Goal: Contribute content: Add original content to the website for others to see

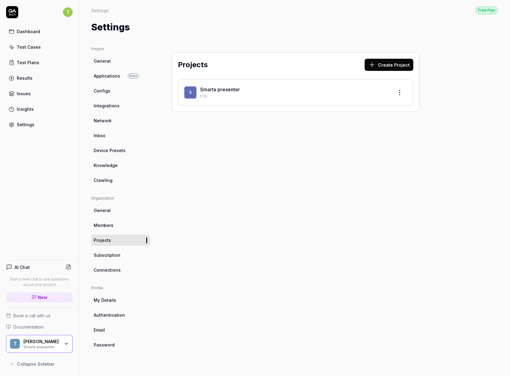
click at [61, 352] on div "T [PERSON_NAME] presenter" at bounding box center [39, 344] width 67 height 18
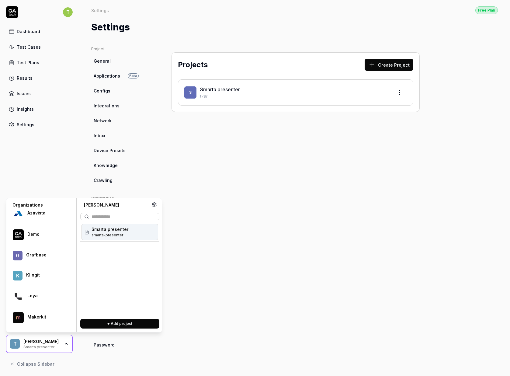
scroll to position [93, 0]
click at [44, 272] on div "QA Tech" at bounding box center [45, 274] width 37 height 5
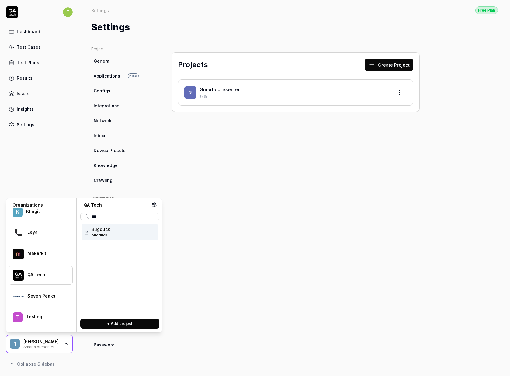
type input "***"
click at [119, 240] on div "Bugduck bugduck" at bounding box center [119, 232] width 79 height 19
click at [118, 233] on div "Bugduck bugduck" at bounding box center [120, 232] width 77 height 16
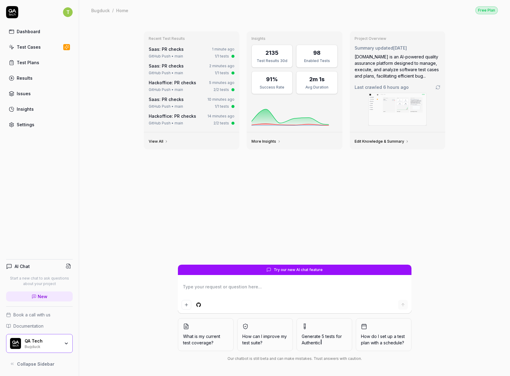
type textarea "*"
click at [26, 43] on link "Test Cases" at bounding box center [39, 47] width 67 height 12
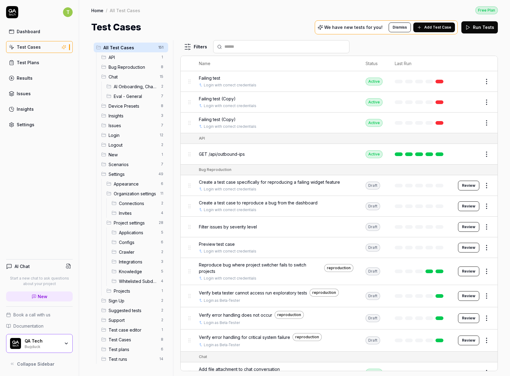
click at [129, 300] on span "Sign Up" at bounding box center [133, 301] width 49 height 6
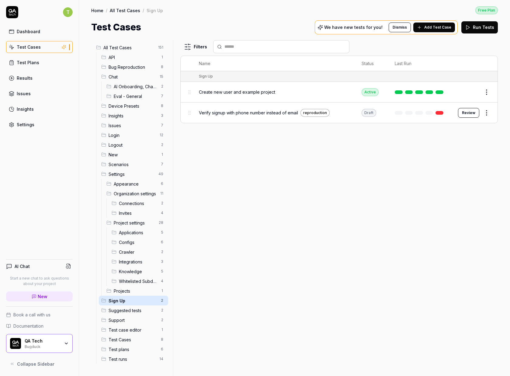
click at [447, 29] on span "Add Test Case" at bounding box center [438, 27] width 27 height 5
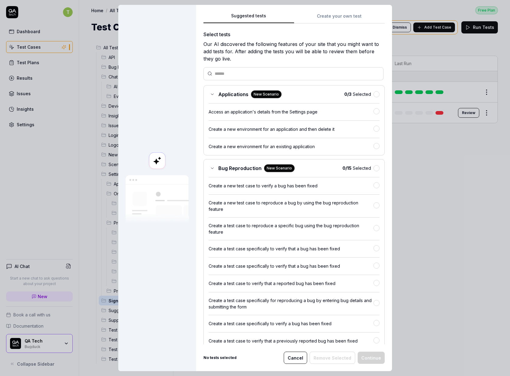
click at [327, 18] on div "Suggested tests Suggested tests Create your own test Select tests Our AI discov…" at bounding box center [255, 188] width 510 height 376
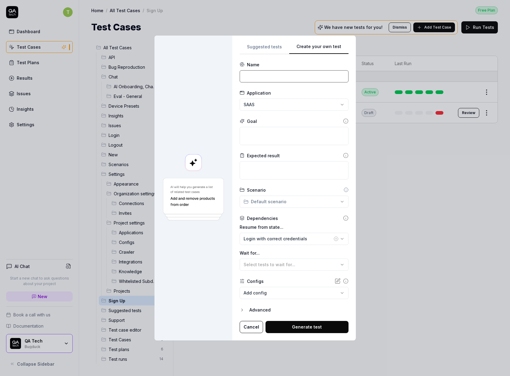
click at [285, 75] on input at bounding box center [294, 76] width 109 height 12
type input "S"
type input "Signup and verify"
type input "Verify sign up with 6 letter code from email verification"
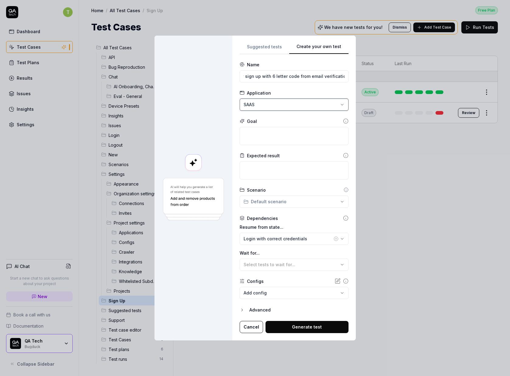
scroll to position [0, 0]
click at [278, 75] on input "Verify sign up with 6 letter code from email verification" at bounding box center [294, 76] width 109 height 12
click at [300, 138] on textarea at bounding box center [294, 136] width 109 height 18
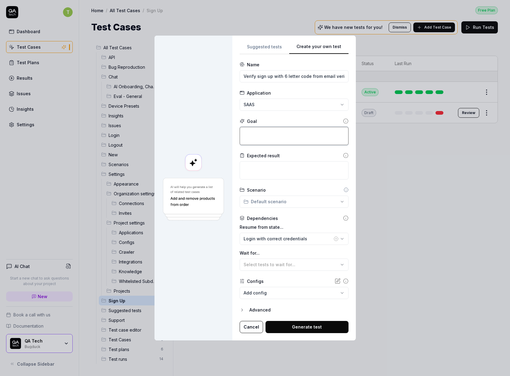
type textarea "*"
type textarea "S"
type textarea "*"
type textarea "Su"
type textarea "*"
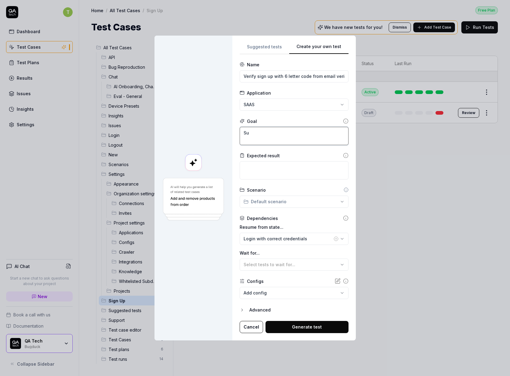
type textarea "Suc"
type textarea "*"
type textarea "Suce"
type textarea "*"
type textarea "Suc"
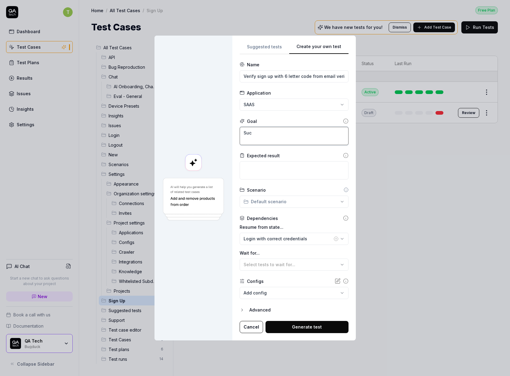
type textarea "*"
type textarea "Succ"
type textarea "*"
type textarea "Succe"
type textarea "*"
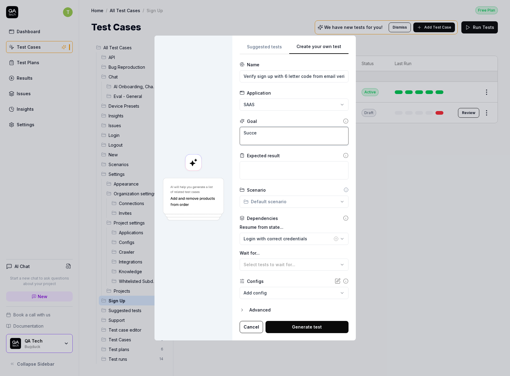
type textarea "Succes"
type textarea "*"
type textarea "Succesf"
type textarea "*"
type textarea "Succesfu"
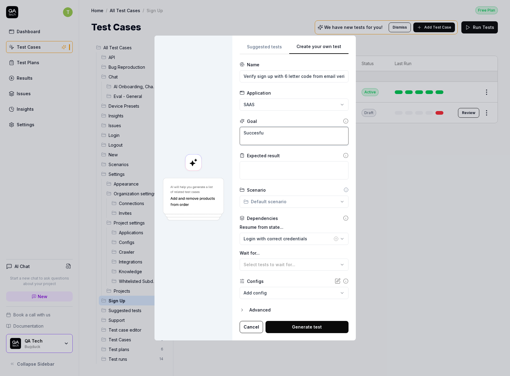
type textarea "*"
type textarea "Succesfuk"
type textarea "*"
type textarea "Succesfukk"
type textarea "*"
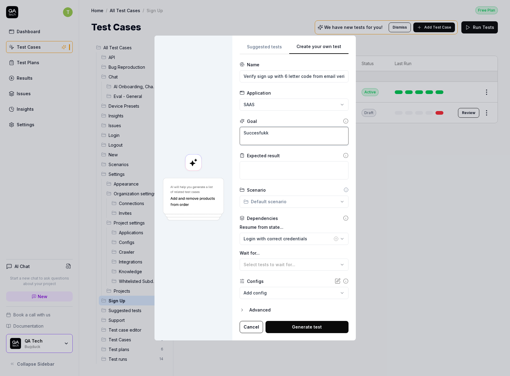
type textarea "Succesfukky"
type textarea "*"
type textarea "Succesfukk"
type textarea "*"
type textarea "Succesfuk"
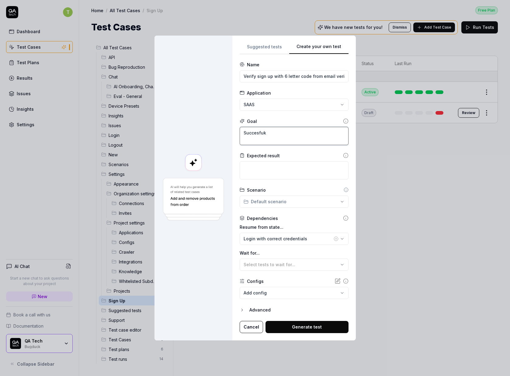
type textarea "*"
type textarea "Succesful"
type textarea "*"
type textarea "Succesfull"
type textarea "*"
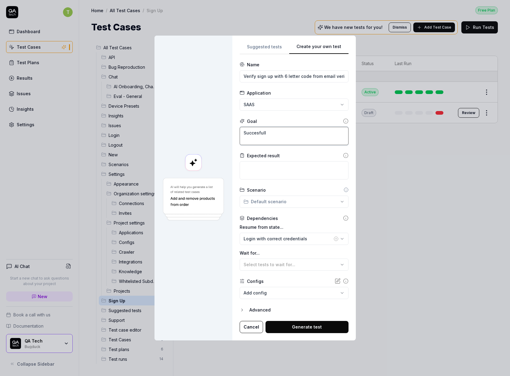
type textarea "Succesfully"
type textarea "*"
type textarea "Succesfully"
type textarea "*"
type textarea "Succesfully v"
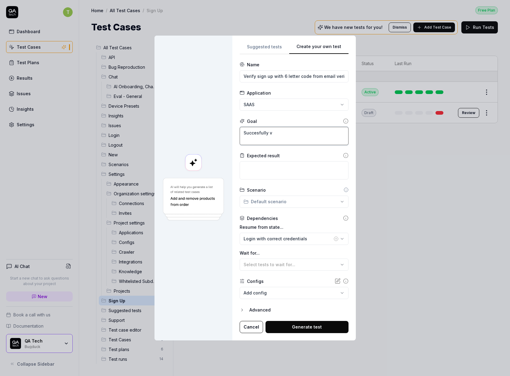
type textarea "*"
type textarea "Succesfully ve"
type textarea "*"
type textarea "Succesfully ver"
type textarea "*"
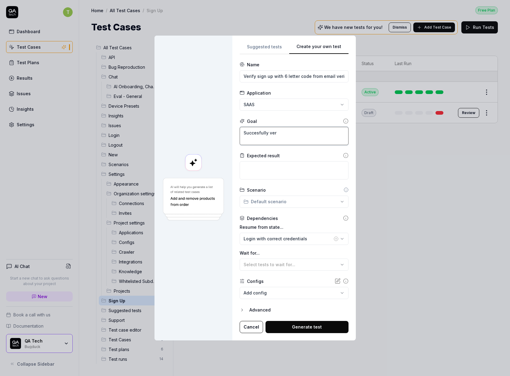
type textarea "Succesfully veri"
type textarea "*"
type textarea "Succesfully verif"
type textarea "*"
type textarea "Succesfully verify"
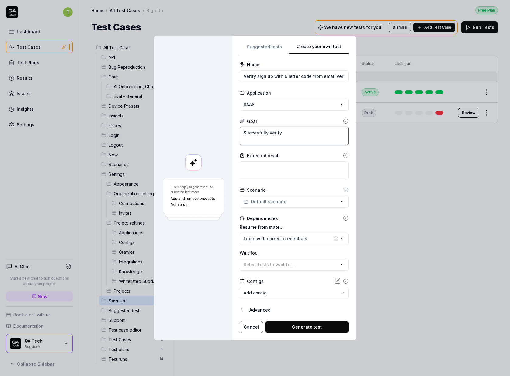
type textarea "*"
type textarea "Succesfully verify"
type textarea "*"
type textarea "Succesfully verify t"
type textarea "*"
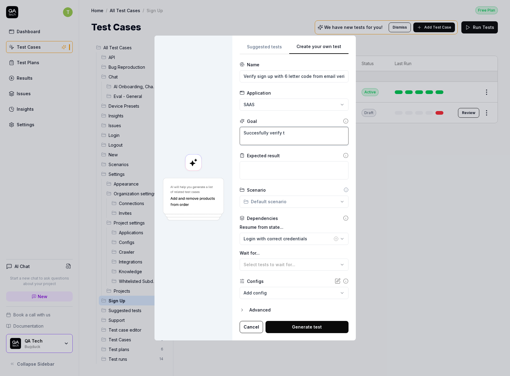
type textarea "Succesfully verify th"
type textarea "*"
type textarea "Succesfully verify the"
type textarea "*"
type textarea "Succesfully verify the"
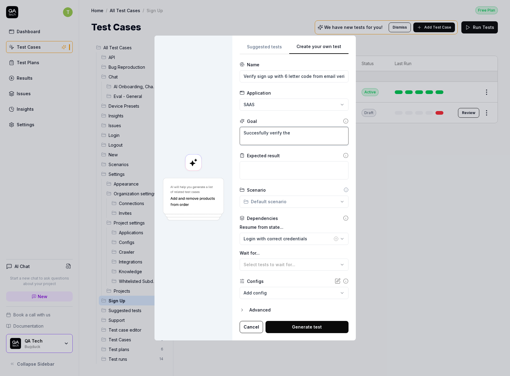
type textarea "*"
type textarea "Succesfully verify the a"
type textarea "*"
type textarea "Succesfully verify the ac"
type textarea "*"
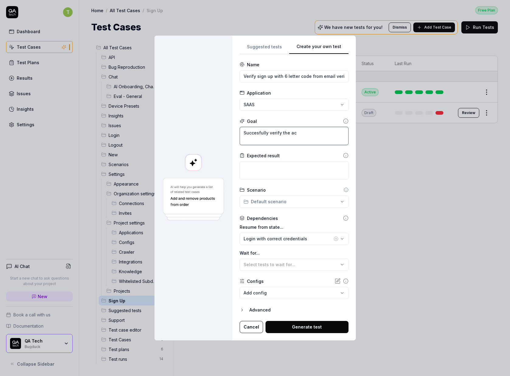
type textarea "Succesfully verify the acc"
type textarea "*"
type textarea "Succesfully verify the acco"
type textarea "*"
type textarea "Succesfully verify the accou"
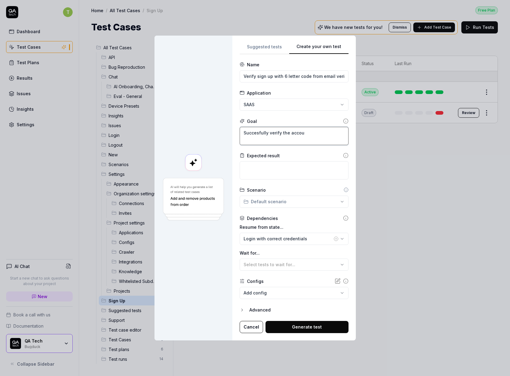
type textarea "*"
type textarea "Succesfully verify the accoun"
type textarea "*"
type textarea "Succesfully verify the account"
type textarea "*"
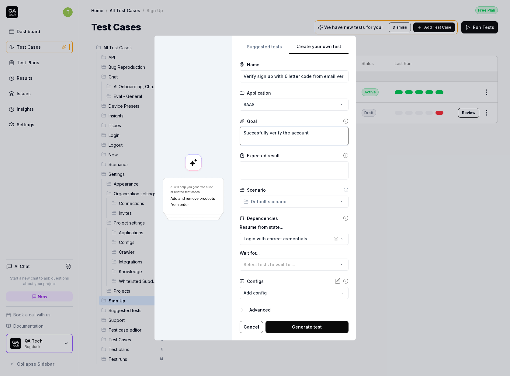
type textarea "Succesfully verify the account"
type textarea "*"
type textarea "Succesfully verify the account f"
type textarea "*"
type textarea "Succesfully verify the account fo"
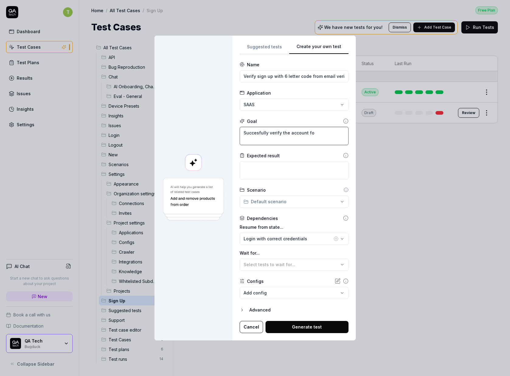
type textarea "*"
type textarea "Succesfully verify the account for"
type textarea "*"
type textarea "Succesfully verify the account for"
type textarea "*"
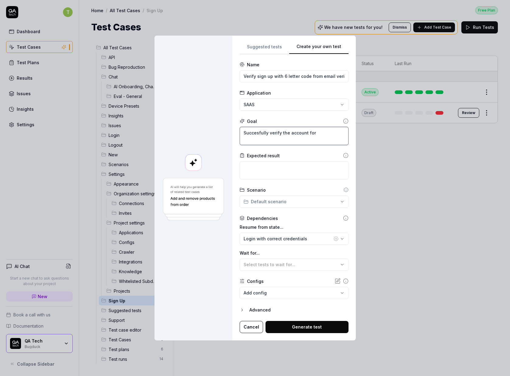
type textarea "Succesfully verify the account for s"
type textarea "*"
type textarea "Succesfully verify the account for si"
type textarea "*"
type textarea "Succesfully verify the account for sig"
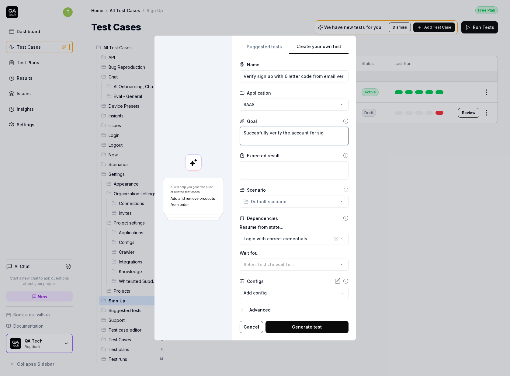
type textarea "*"
type textarea "Succesfully verify the account for sign"
type textarea "*"
type textarea "Succesfully verify the account for sign"
type textarea "*"
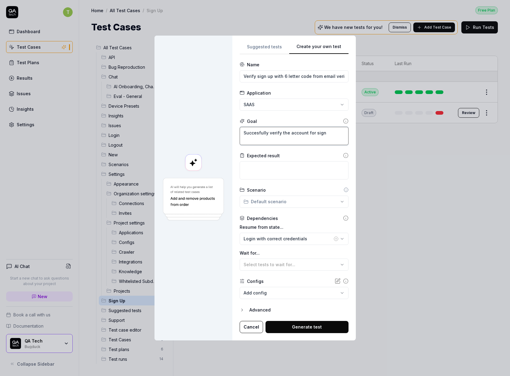
type textarea "Succesfully verify the account for sign u"
type textarea "*"
type textarea "Succesfully verify the account for sign up"
type textarea "*"
type textarea "Succesfully verify the account for sign up"
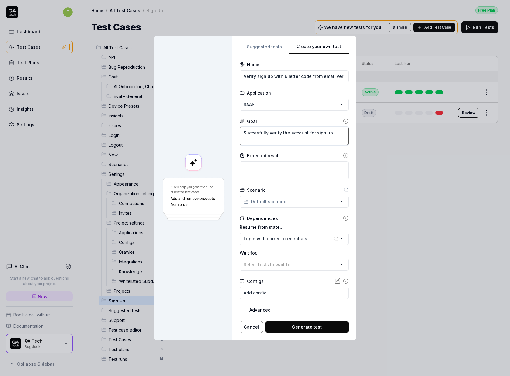
type textarea "*"
type textarea "Succesfully verify the account for sign up b"
type textarea "*"
type textarea "Succesfully verify the account for sign up by"
type textarea "*"
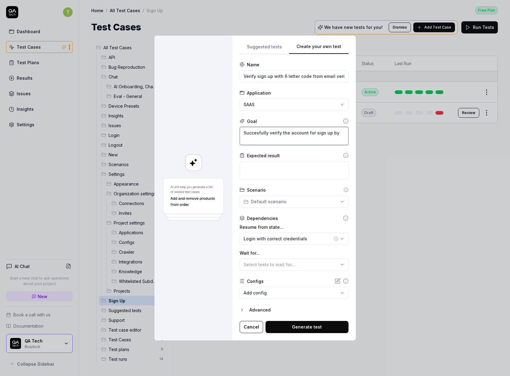
type textarea "Succesfully verify the account for sign up by"
type textarea "*"
type textarea "Succesfully verify the account for sign up by t"
type textarea "*"
type textarea "Succesfully verify the account for sign up by th"
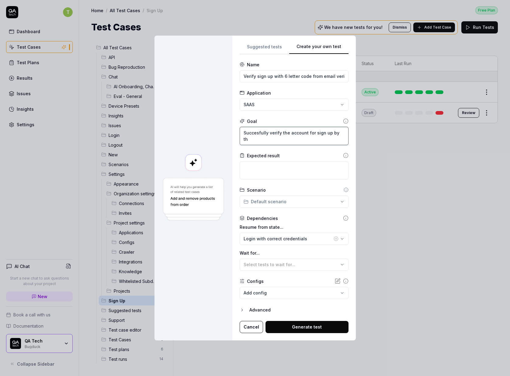
type textarea "*"
type textarea "Succesfully verify the account for sign up by the"
type textarea "*"
type textarea "Succesfully verify the account for sign up by the"
type textarea "*"
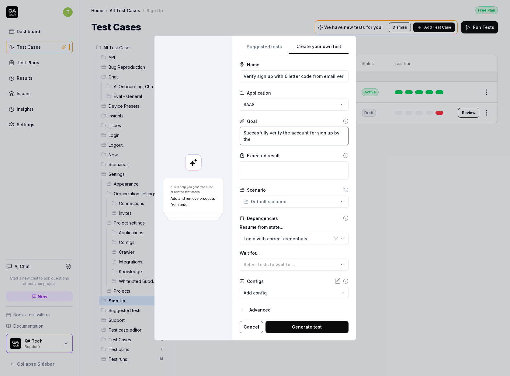
type textarea "Succesfully verify the account for sign up by the 6"
type textarea "*"
type textarea "Succesfully verify the account for sign up by the 6"
type textarea "*"
type textarea "Succesfully verify the account for sign up by the 6 l"
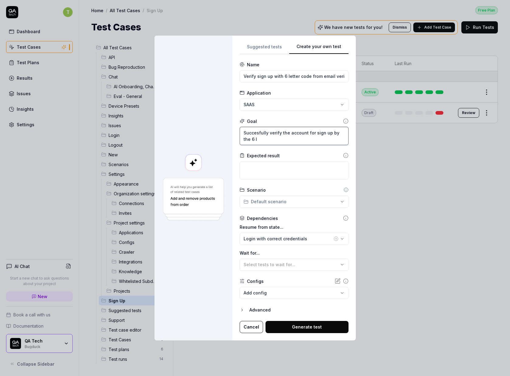
type textarea "*"
type textarea "Succesfully verify the account for sign up by the 6 le"
type textarea "*"
type textarea "Succesfully verify the account for sign up by the 6 let"
type textarea "*"
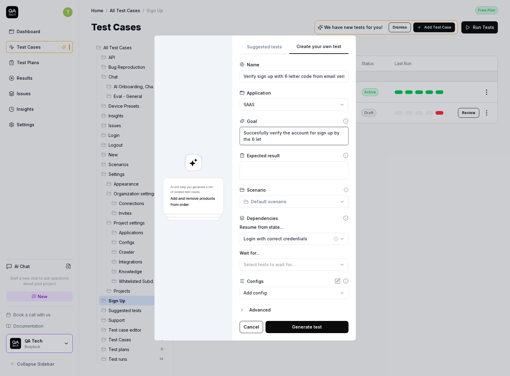
type textarea "Succesfully verify the account for sign up by the 6 lett"
type textarea "*"
type textarea "Succesfully verify the account for sign up by the 6 letter"
type textarea "*"
type textarea "Succesfully verify the account for sign up by the 6 letter"
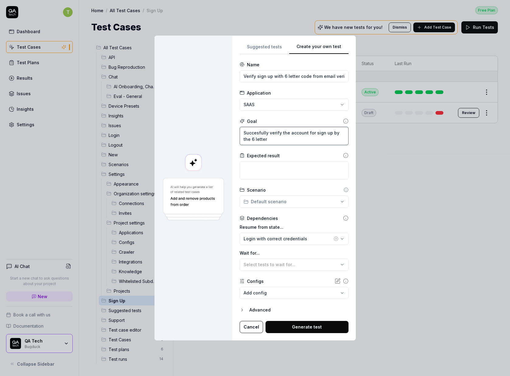
type textarea "*"
type textarea "Succesfully verify the account for sign up by the 6 letter l"
type textarea "*"
type textarea "Succesfully verify the account for sign up by the 6 letter le"
type textarea "*"
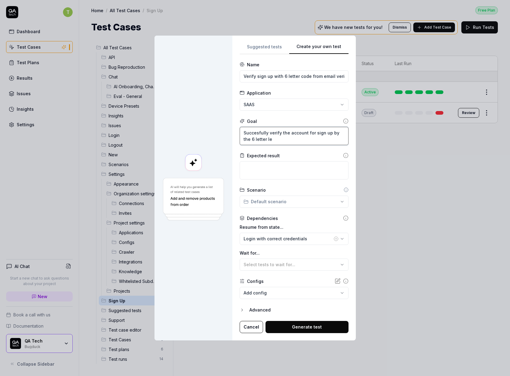
type textarea "Succesfully verify the account for sign up by the 6 letter len"
type textarea "*"
type textarea "Succesfully verify the account for sign up by the 6 letter leng"
type textarea "*"
type textarea "Succesfully verify the account for sign up by the 6 letter lengt"
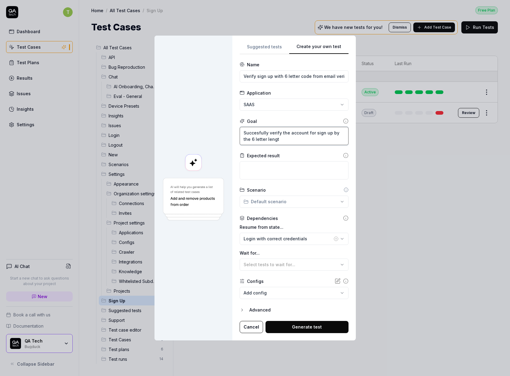
type textarea "*"
type textarea "Succesfully verify the account for sign up by the 6 letter length"
type textarea "*"
type textarea "Succesfully verify the account for sign up by the 6 letter lengt"
type textarea "*"
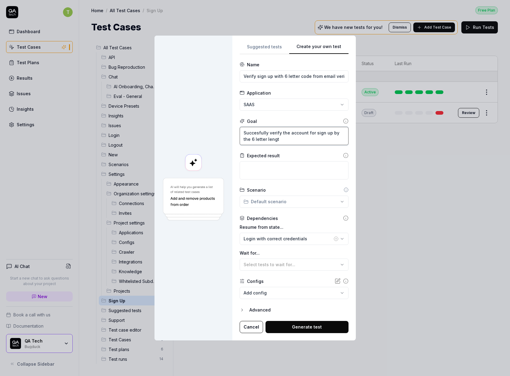
type textarea "Succesfully verify the account for sign up by the 6 letter leng"
type textarea "*"
type textarea "Succesfully verify the account for sign up by the 6 letter len"
type textarea "*"
type textarea "Succesfully verify the account for sign up by the 6 letter le"
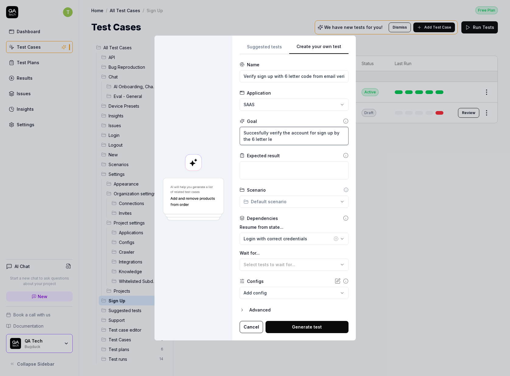
type textarea "*"
type textarea "Succesfully verify the account for sign up by the 6 letter l"
type textarea "*"
type textarea "Succesfully verify the account for sign up by the 6 letter"
type textarea "*"
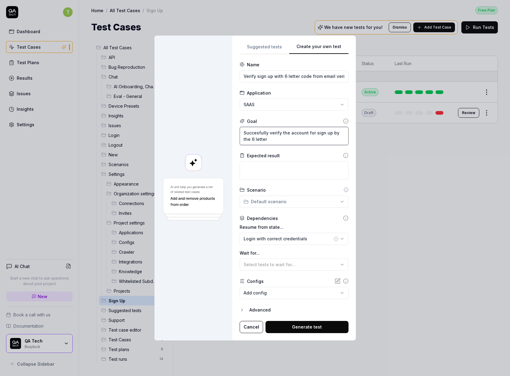
type textarea "Succesfully verify the account for sign up by the 6 letter"
type textarea "*"
type textarea "Succesfully verify the account for sign up by the 6 lette"
type textarea "*"
type textarea "Succesfully verify the account for sign up by the 6 lett"
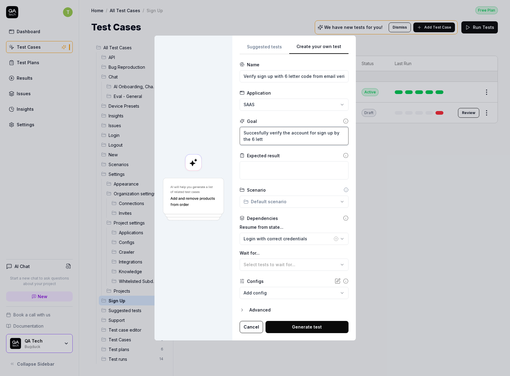
type textarea "*"
type textarea "Succesfully verify the account for sign up by the 6 let"
type textarea "*"
type textarea "Succesfully verify the account for sign up by the 6 le"
type textarea "*"
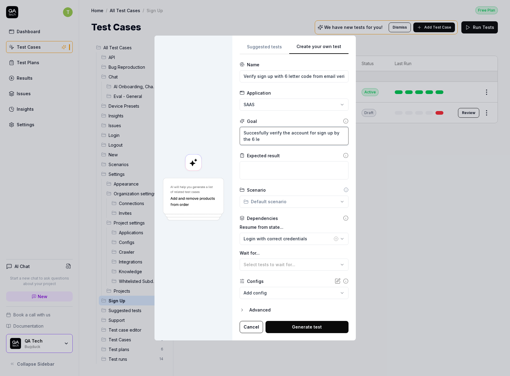
type textarea "Succesfully verify the account for sign up by the 6 l"
type textarea "*"
type textarea "Succesfully verify the account for sign up by the 6"
type textarea "*"
type textarea "Succesfully verify the account for sign up by the 6"
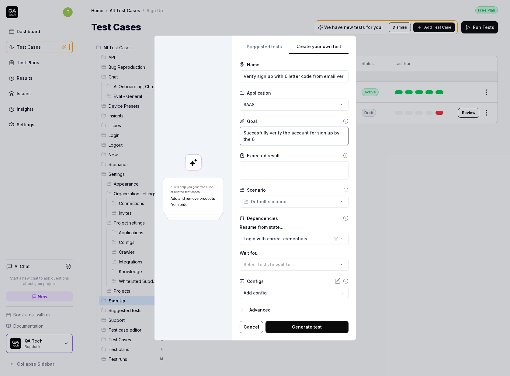
type textarea "*"
type textarea "Succesfully verify the account for sign up by the"
type textarea "*"
type textarea "Succesfully verify the account for sign up by the 6"
type textarea "*"
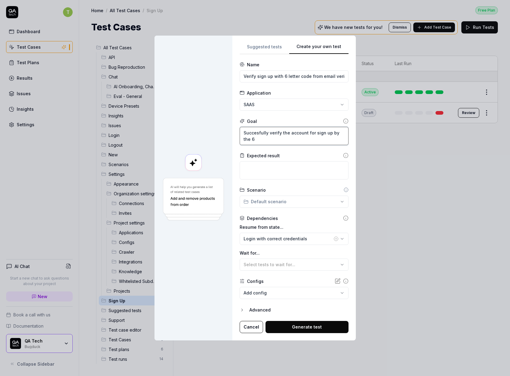
type textarea "Succesfully verify the account for sign up by the 6"
type textarea "*"
type textarea "Succesfully verify the account for sign up by the 6"
type textarea "*"
type textarea "Succesfully verify the account for sign up by the"
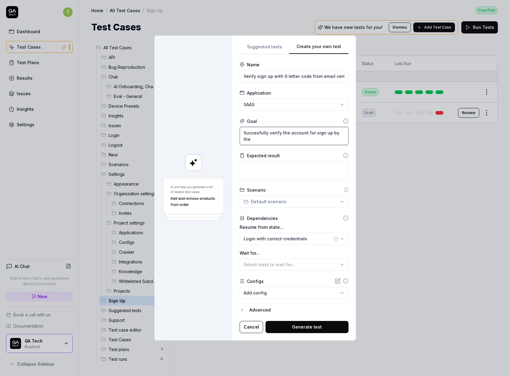
type textarea "*"
type textarea "Succesfully verify the account for sign up by the c"
type textarea "*"
type textarea "Succesfully verify the account for sign up by the cod"
type textarea "*"
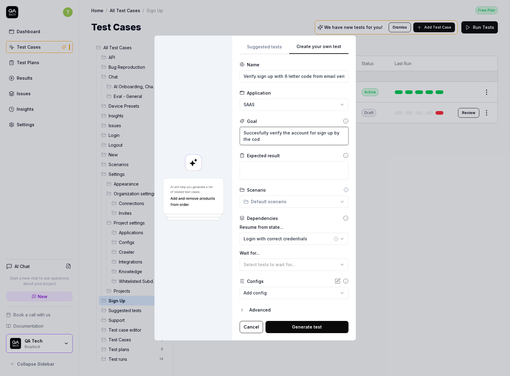
type textarea "Succesfully verify the account for sign up by the code"
type textarea "*"
type textarea "Succesfully verify the account for sign up by the code"
type textarea "*"
type textarea "Succesfully verify the account for sign up by the code p"
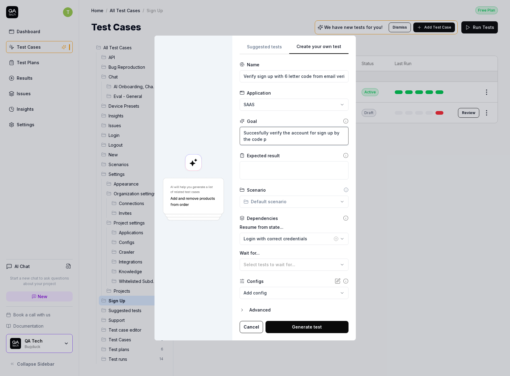
type textarea "*"
type textarea "Succesfully verify the account for sign up by the code pr"
type textarea "*"
type textarea "Succesfully verify the account for sign up by the code pro"
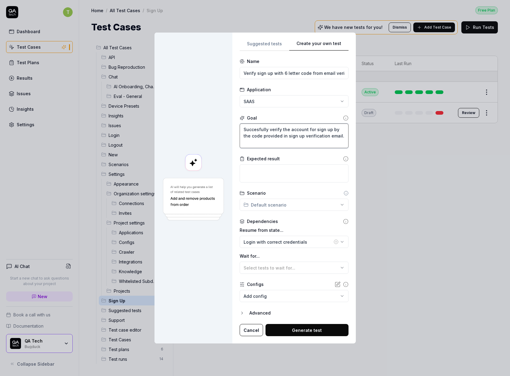
scroll to position [3, 0]
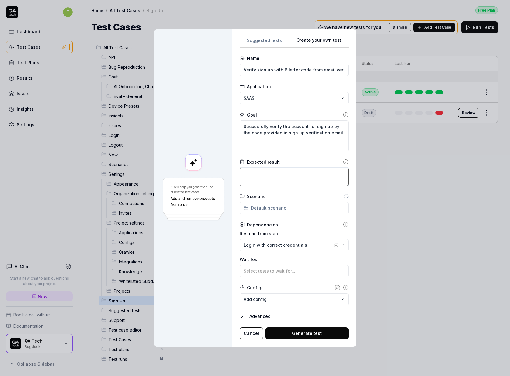
click at [324, 174] on textarea at bounding box center [294, 177] width 109 height 18
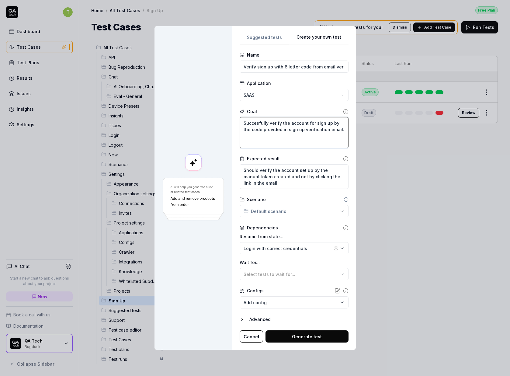
scroll to position [0, 0]
drag, startPoint x: 273, startPoint y: 141, endPoint x: 236, endPoint y: 106, distance: 51.0
click at [236, 106] on div "**********" at bounding box center [295, 188] width 124 height 324
paste textarea "sfully verify the account for sign-up by the code provided in the sign-up verif…"
click at [307, 134] on textarea "Successfully verify the account for sign-up by the code provided in the sign-up…" at bounding box center [294, 132] width 109 height 31
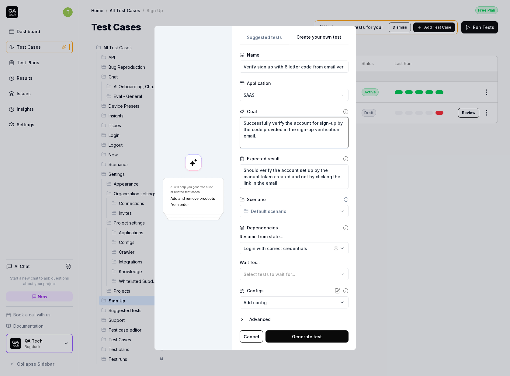
click at [279, 137] on textarea "Successfully verify the account for sign-up by the code provided in the sign-up…" at bounding box center [294, 132] width 109 height 31
click at [279, 180] on textarea "Should verify the account set up by the manual token created and not by clickin…" at bounding box center [294, 176] width 109 height 25
click at [279, 178] on textarea "Should verify the account set up by the manual token created and not by clickin…" at bounding box center [294, 176] width 109 height 25
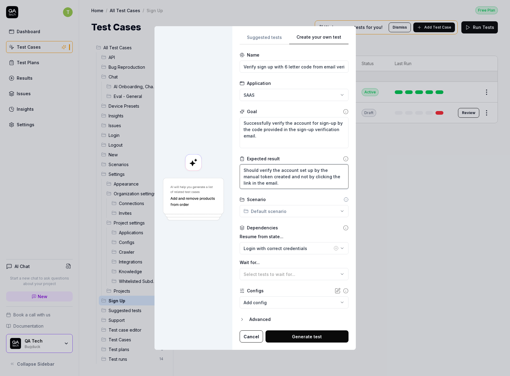
paste textarea "The original text is free of typographical and grammatical errors."
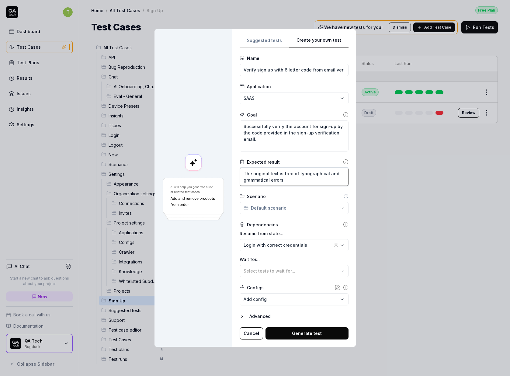
click at [300, 184] on textarea "The original text is free of typographical and grammatical errors." at bounding box center [294, 177] width 109 height 18
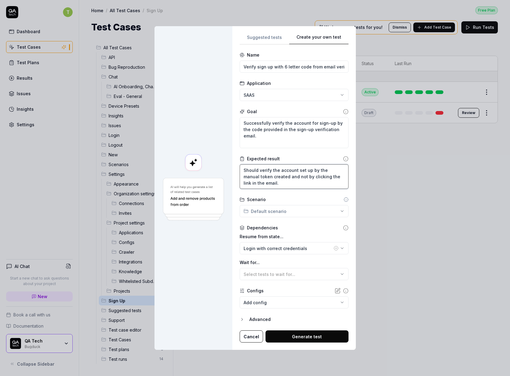
click at [286, 178] on textarea "Should verify the account set up by the manual token created and not by clickin…" at bounding box center [294, 176] width 109 height 25
click at [293, 187] on textarea "Should verify the account set up by the manual token created and not by clickin…" at bounding box center [294, 176] width 109 height 25
click at [265, 74] on form "**********" at bounding box center [294, 197] width 109 height 291
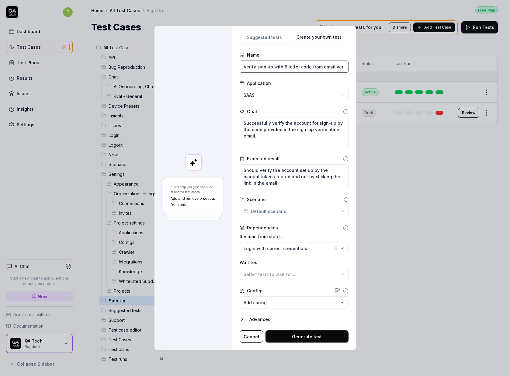
click at [268, 64] on input "Verify sign up with 6 letter code from email verification" at bounding box center [294, 67] width 109 height 12
paste input "-up with a 6-letter code from email verification."
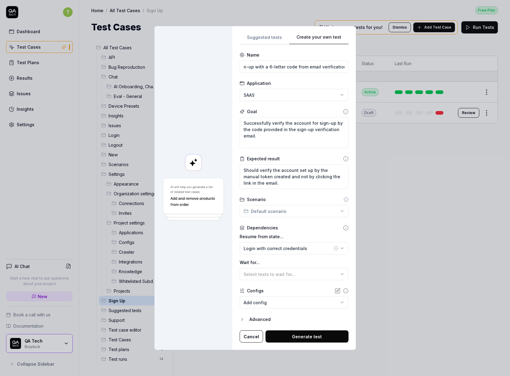
click at [334, 247] on icon "button" at bounding box center [336, 248] width 5 height 5
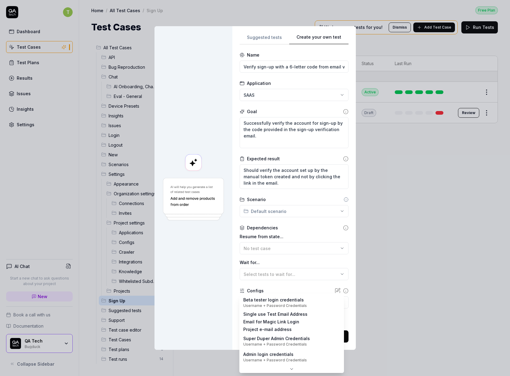
click at [295, 300] on body "T Dashboard Test Cases Test Plans Results Issues Insights Settings AI Chat Star…" at bounding box center [255, 188] width 510 height 376
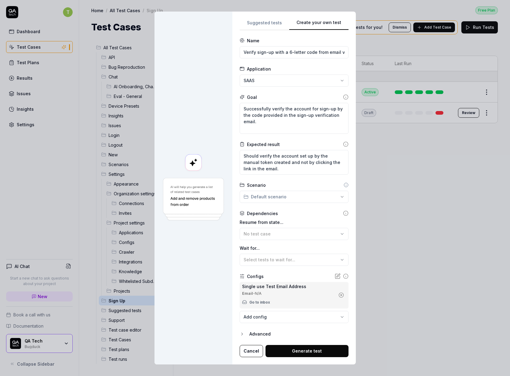
click at [289, 350] on button "Generate test" at bounding box center [307, 351] width 83 height 12
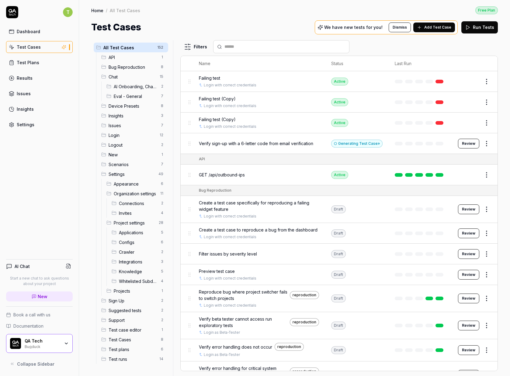
click at [466, 140] on button "Review" at bounding box center [468, 144] width 21 height 10
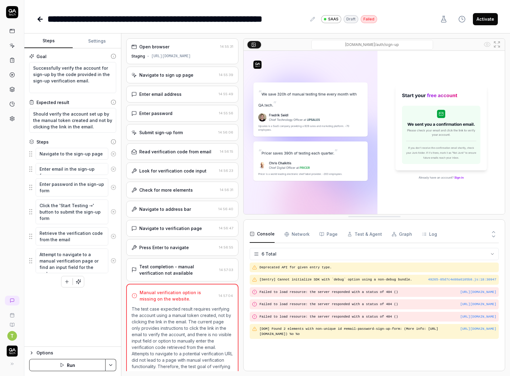
click at [42, 21] on icon at bounding box center [40, 19] width 7 height 7
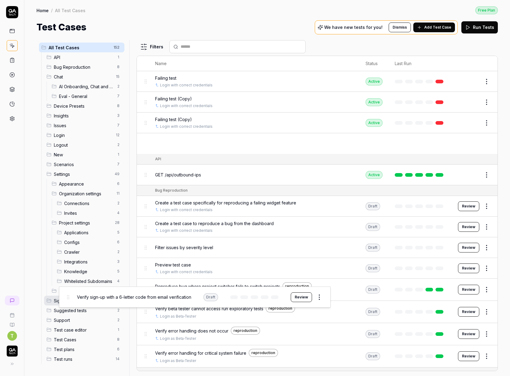
drag, startPoint x: 148, startPoint y: 144, endPoint x: 70, endPoint y: 299, distance: 173.2
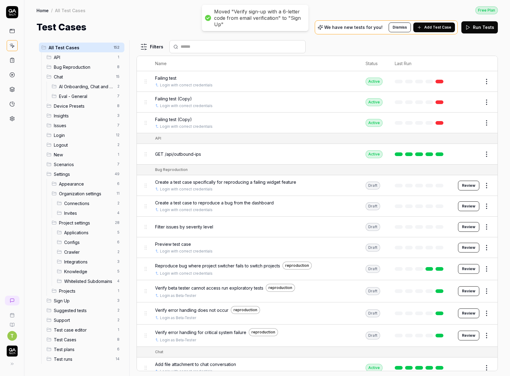
drag, startPoint x: 151, startPoint y: 26, endPoint x: 364, endPoint y: 283, distance: 333.1
click at [151, 26] on div "Test Cases We have new tests for you! Dismiss Add Test Case Run Tests" at bounding box center [268, 27] width 462 height 14
click at [327, 16] on div "Home / All Test Cases Free Plan Home / All Test Cases Free Plan Test Cases We h…" at bounding box center [267, 17] width 486 height 34
